Goal: Information Seeking & Learning: Learn about a topic

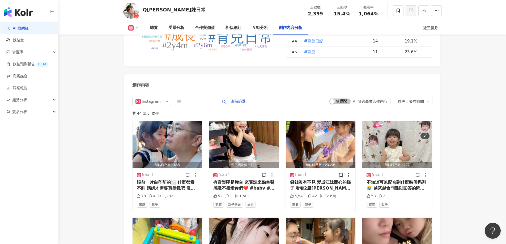
scroll to position [1547, 0]
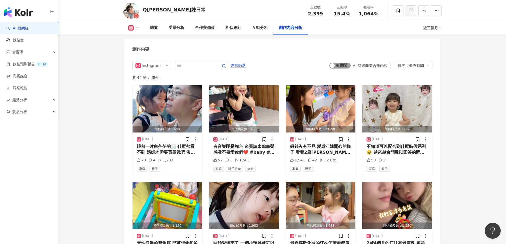
click at [349, 69] on span "啟動 關閉" at bounding box center [339, 66] width 21 height 6
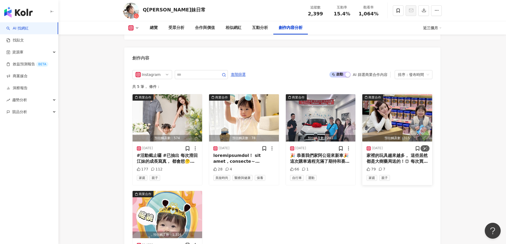
scroll to position [1528, 0]
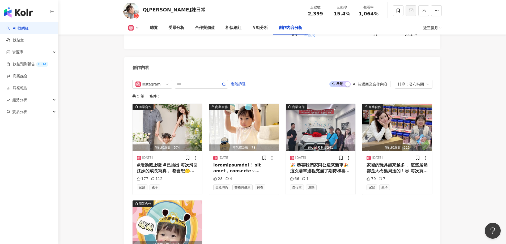
click at [343, 87] on span "啟動 關閉" at bounding box center [339, 84] width 21 height 6
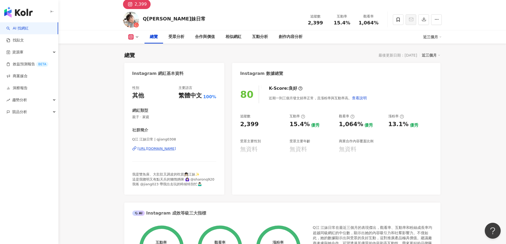
scroll to position [14, 0]
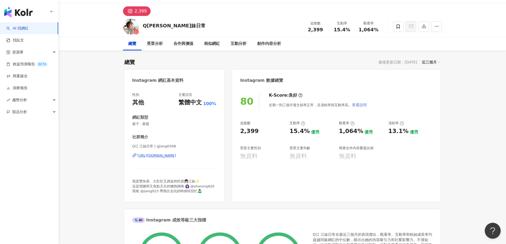
click at [361, 107] on span "查看說明" at bounding box center [359, 105] width 15 height 4
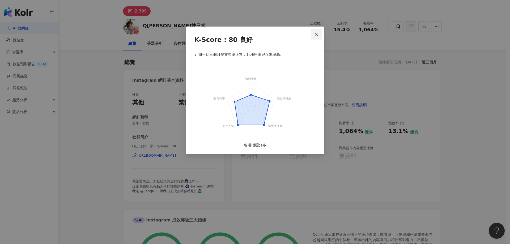
click at [316, 35] on icon "close" at bounding box center [316, 33] width 3 height 3
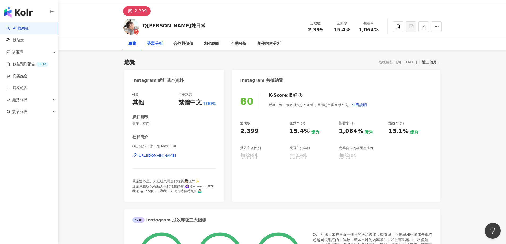
click at [158, 45] on div "受眾分析" at bounding box center [155, 44] width 16 height 6
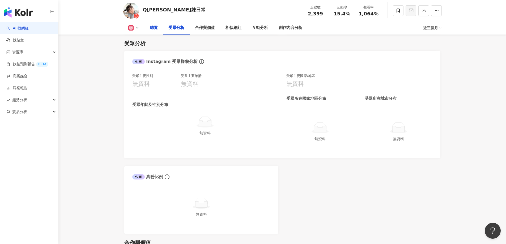
click at [151, 29] on div "總覽" at bounding box center [154, 28] width 8 height 6
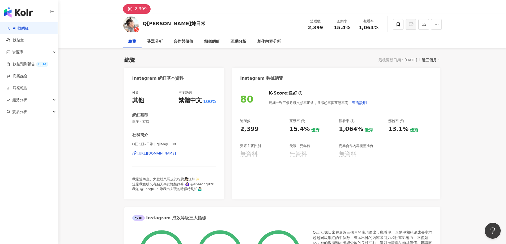
scroll to position [6, 0]
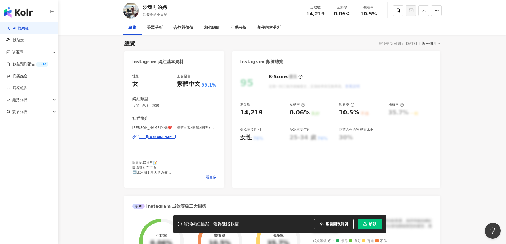
click at [377, 227] on button "解鎖" at bounding box center [369, 224] width 24 height 11
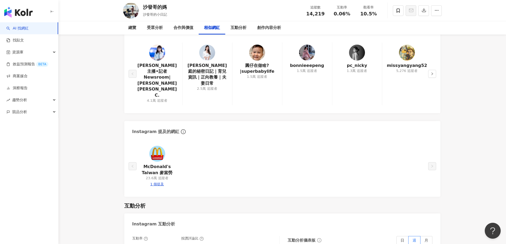
scroll to position [962, 0]
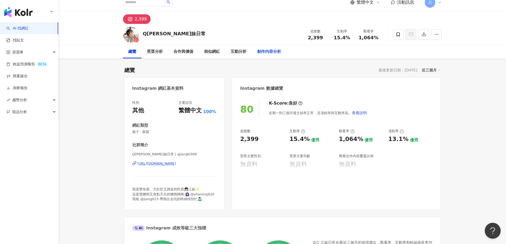
click at [263, 52] on div "創作內容分析" at bounding box center [269, 52] width 24 height 6
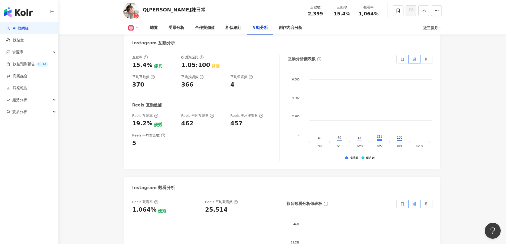
scroll to position [986, 0]
click at [428, 61] on label "月" at bounding box center [426, 60] width 12 height 8
click at [422, 61] on span at bounding box center [426, 60] width 12 height 8
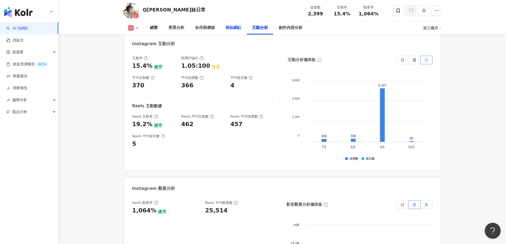
click at [239, 29] on div "相似網紅" at bounding box center [233, 28] width 16 height 6
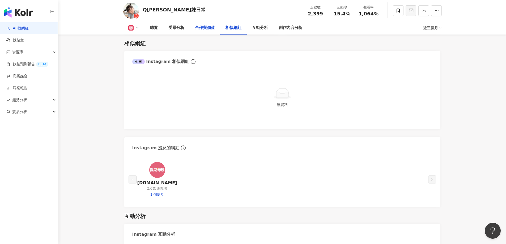
click at [214, 30] on div "合作與價值" at bounding box center [205, 28] width 20 height 6
